Goal: Transaction & Acquisition: Subscribe to service/newsletter

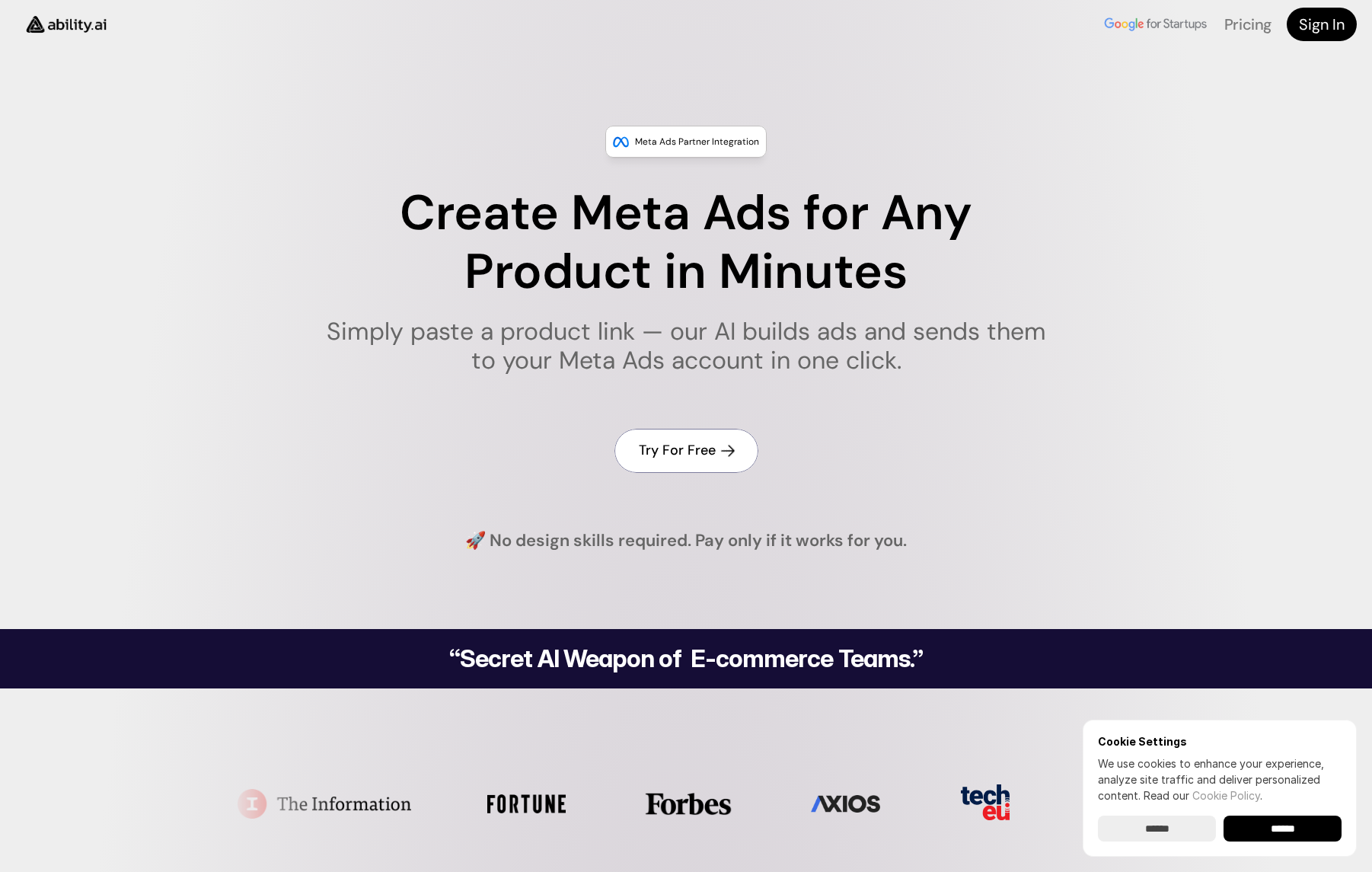
click at [689, 447] on h4 "Try For Free" at bounding box center [677, 451] width 77 height 19
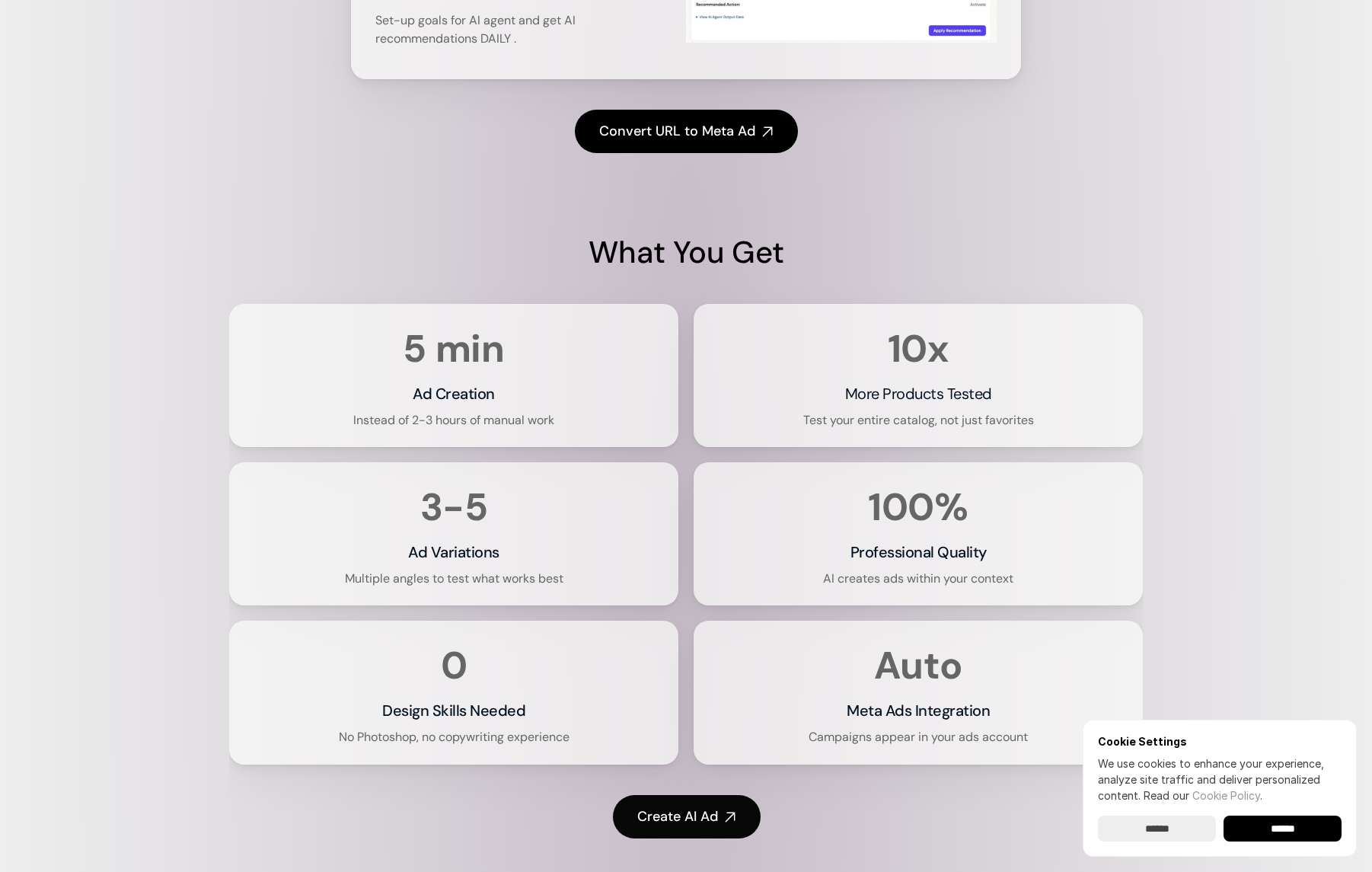
scroll to position [2888, 0]
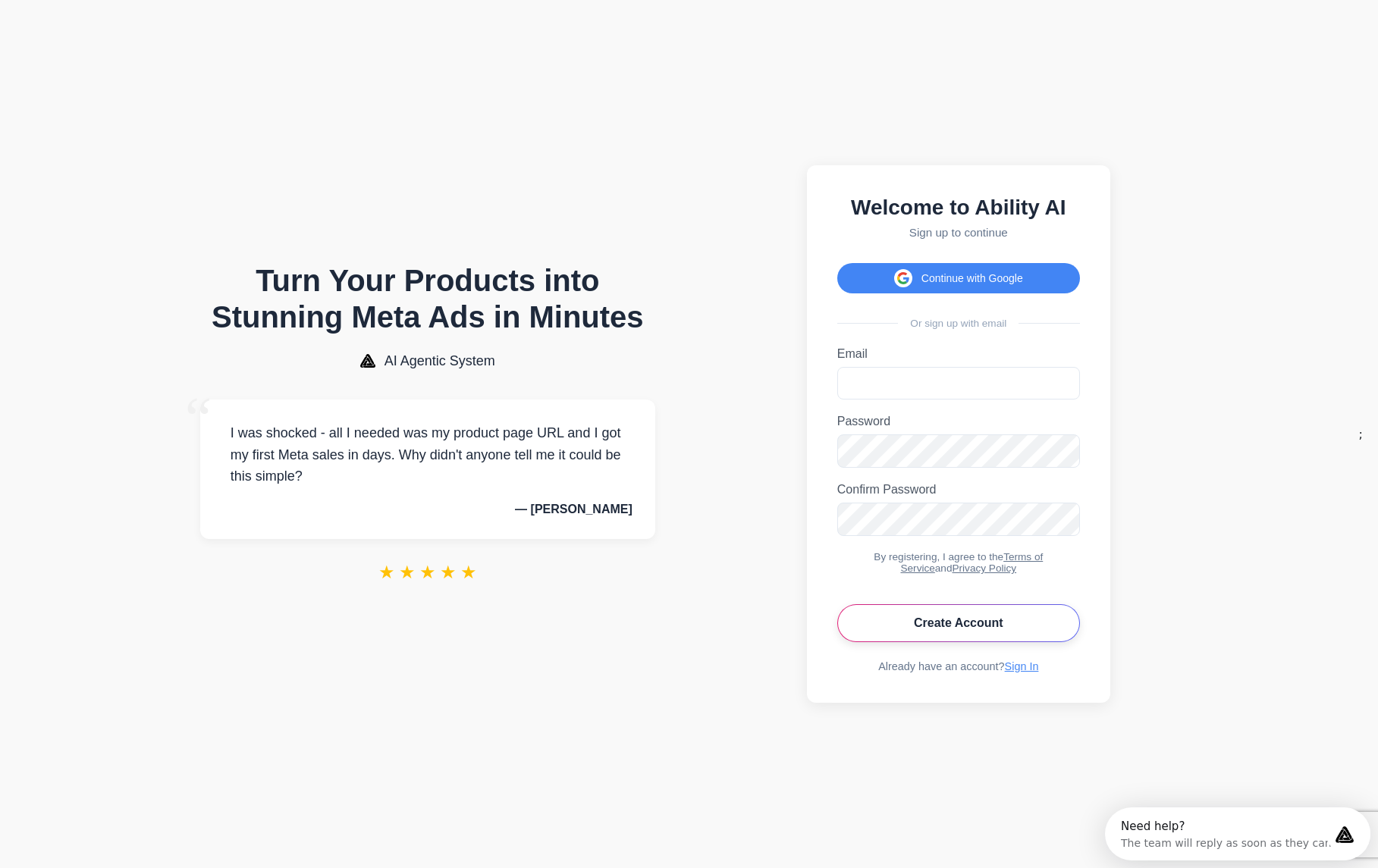
click at [962, 625] on button "Create Account" at bounding box center [959, 624] width 243 height 38
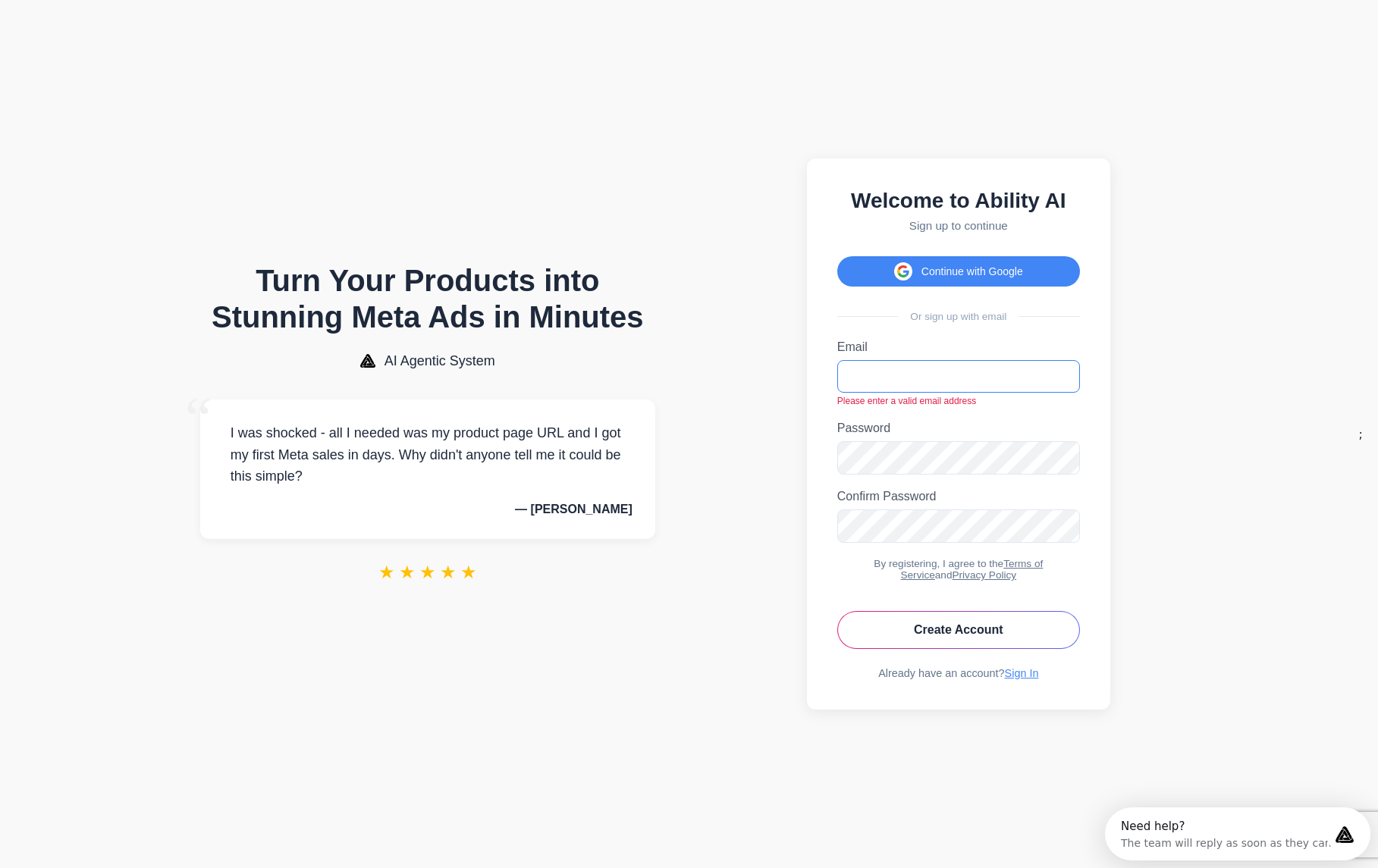
click at [910, 378] on input "Email" at bounding box center [959, 376] width 243 height 32
type input "**********"
click at [1069, 461] on icon "Toggle password visibility" at bounding box center [1066, 458] width 12 height 9
click at [830, 446] on div "**********" at bounding box center [961, 434] width 304 height 551
click at [969, 635] on button "Create Account" at bounding box center [962, 630] width 243 height 38
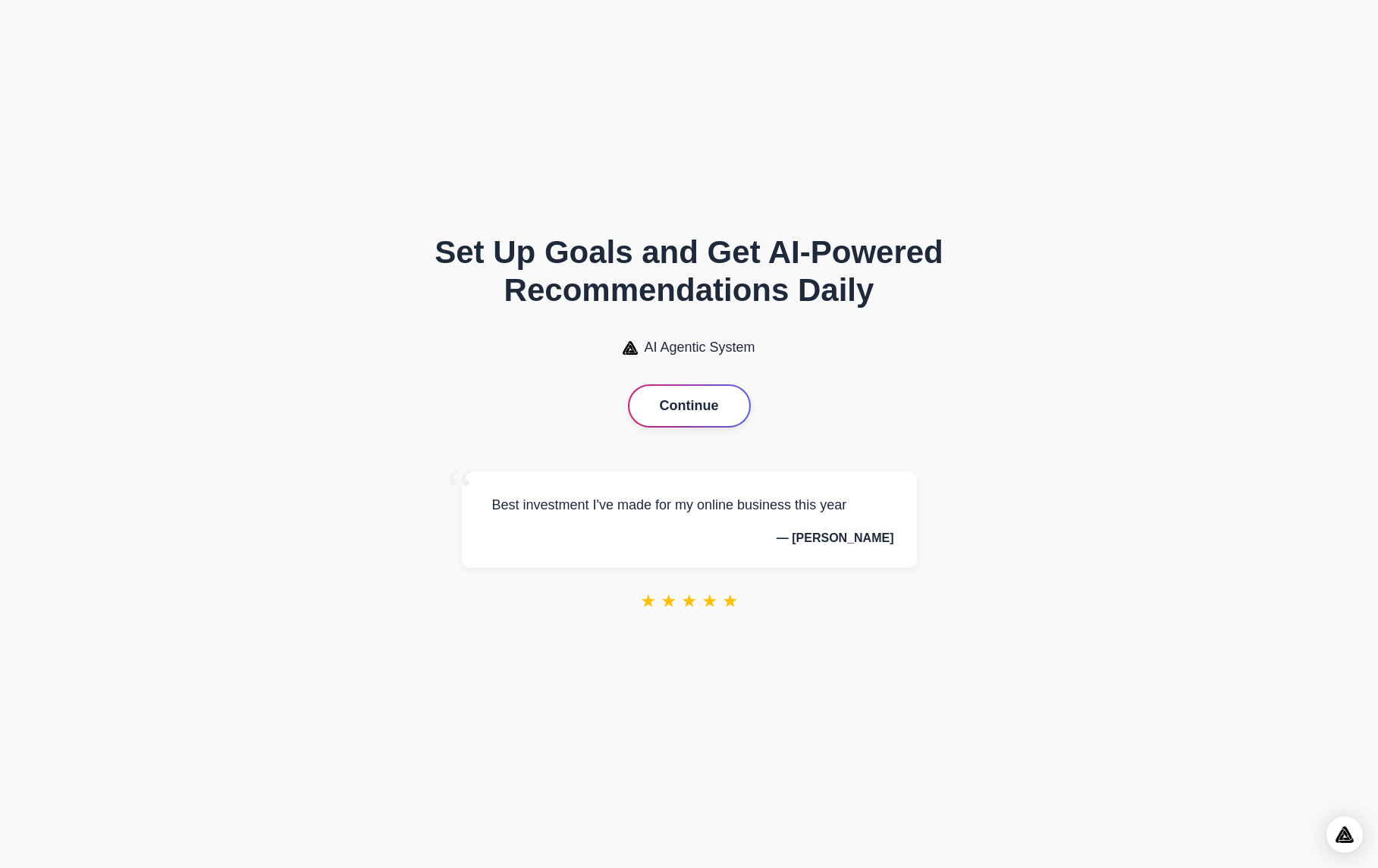
click at [696, 409] on button "Continue" at bounding box center [689, 406] width 120 height 40
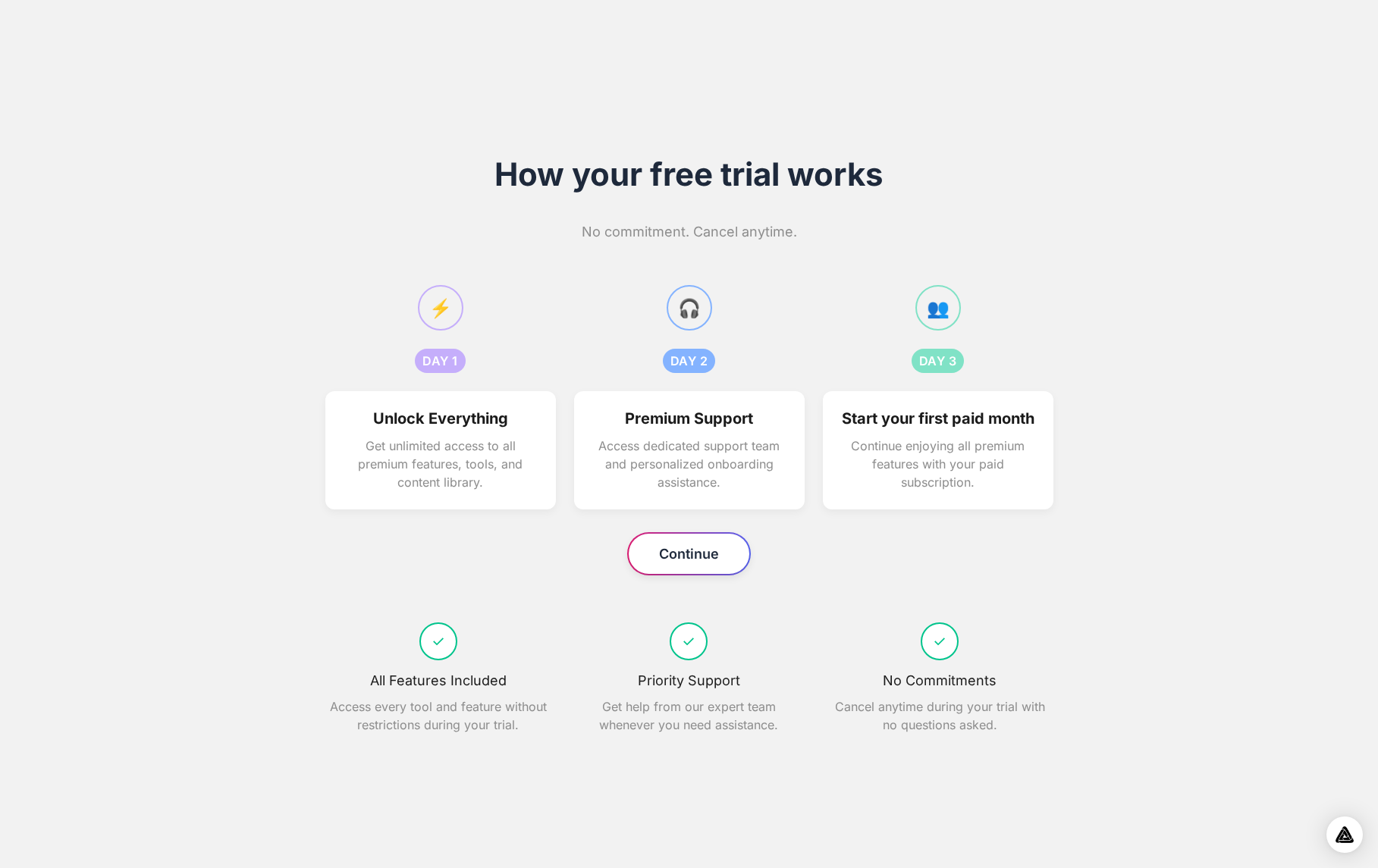
click at [675, 570] on button "Continue" at bounding box center [689, 553] width 121 height 40
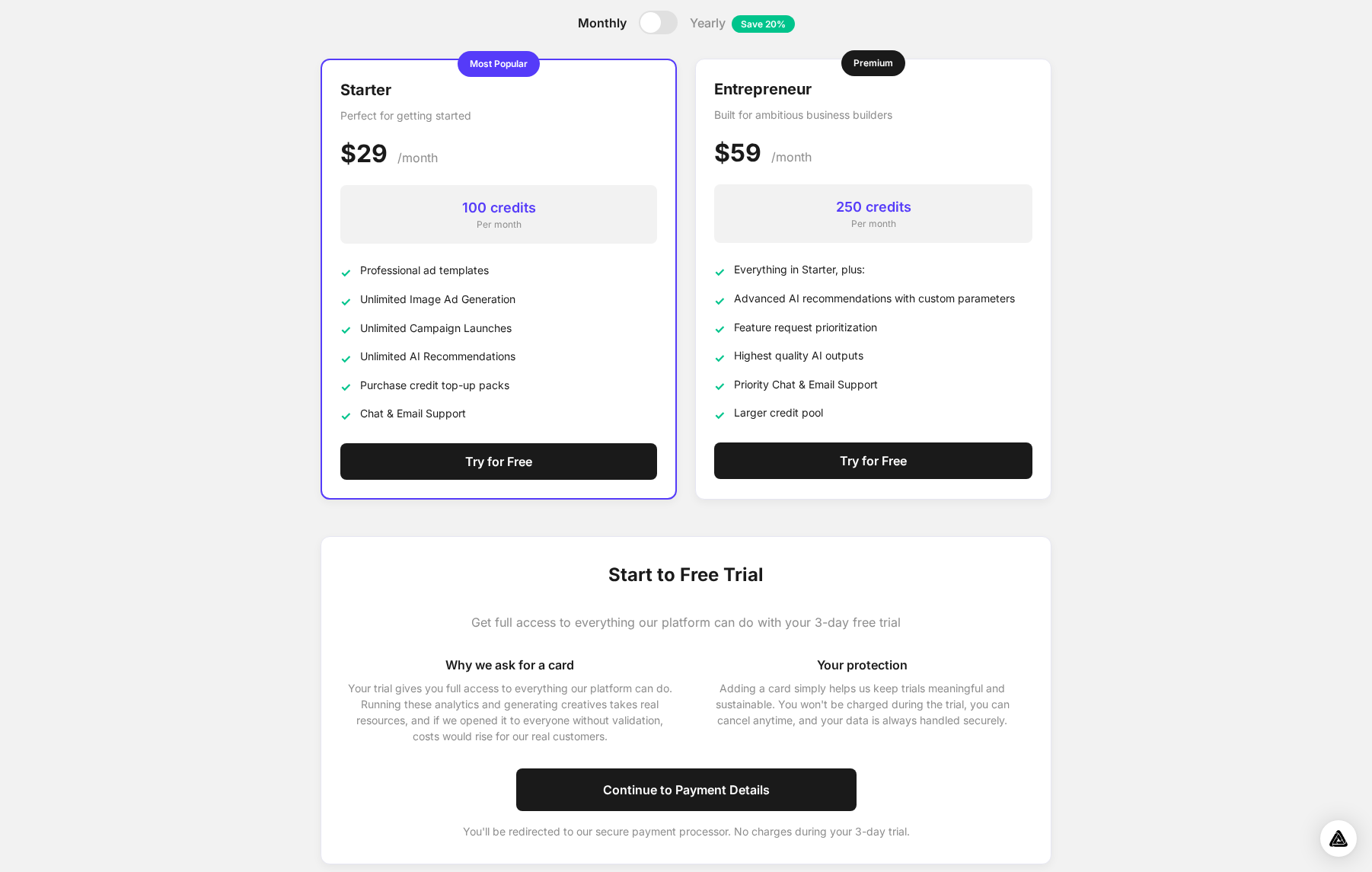
scroll to position [132, 0]
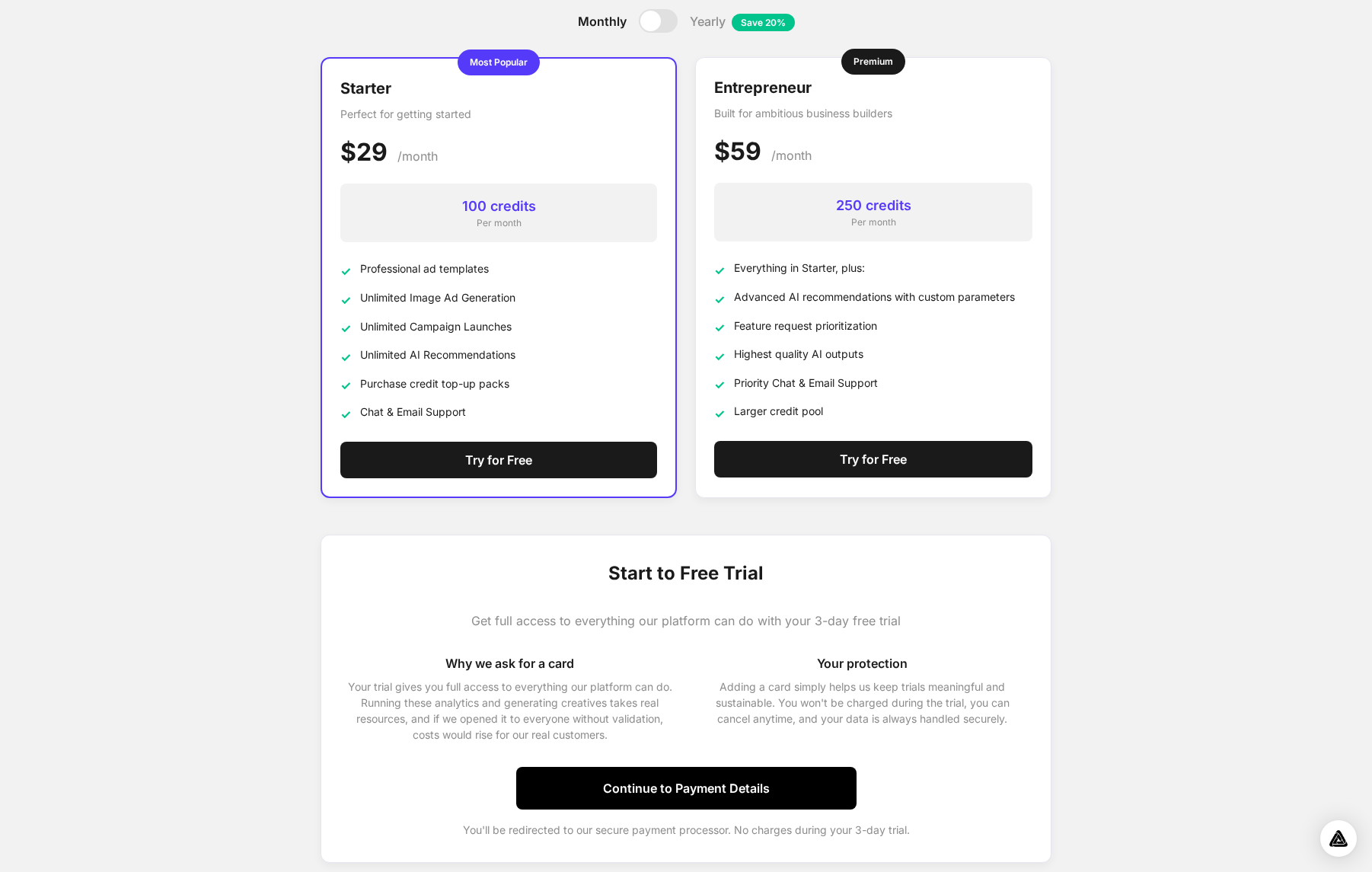
click at [580, 790] on button "Continue to Payment Details" at bounding box center [686, 788] width 340 height 43
